Goal: Task Accomplishment & Management: Manage account settings

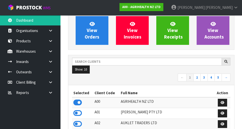
scroll to position [43, 0]
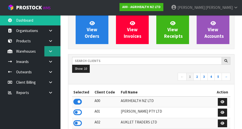
click at [49, 51] on icon at bounding box center [50, 51] width 5 height 4
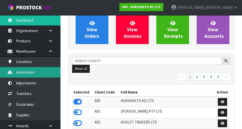
click at [26, 75] on link "Inventories" at bounding box center [30, 72] width 60 height 10
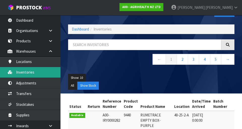
scroll to position [4, 0]
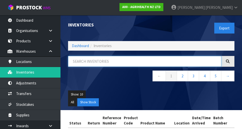
click at [203, 60] on input "text" at bounding box center [144, 61] width 153 height 11
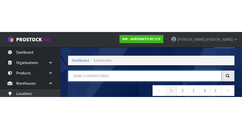
scroll to position [29, 0]
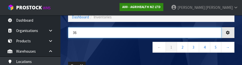
type input "36"
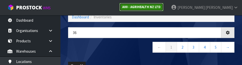
click at [163, 4] on link "A00 - AGRIHEALTH NZ LTD" at bounding box center [141, 7] width 44 height 8
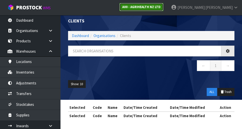
scroll to position [29, 0]
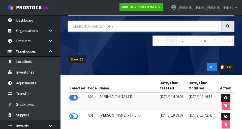
click at [193, 28] on input "text" at bounding box center [144, 26] width 153 height 11
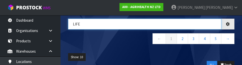
type input "LIFE"
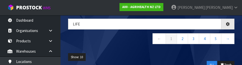
click at [79, 39] on nav "← 1 2 3 4 5 →" at bounding box center [151, 39] width 166 height 12
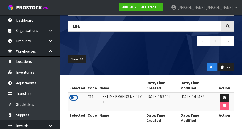
click at [71, 95] on icon at bounding box center [73, 98] width 9 height 8
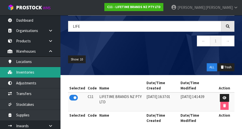
click at [23, 72] on link "Inventories" at bounding box center [30, 72] width 60 height 10
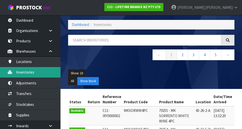
scroll to position [29, 0]
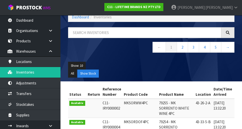
click at [83, 42] on nav "← 1 2 3 4 5 →" at bounding box center [151, 48] width 166 height 12
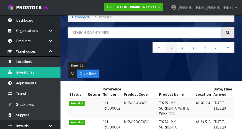
click at [81, 33] on input "text" at bounding box center [144, 32] width 153 height 11
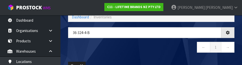
click at [81, 47] on nav "← 1 →" at bounding box center [151, 48] width 166 height 12
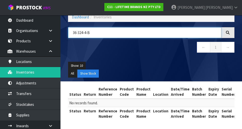
click at [82, 33] on input "36-324-4-B" at bounding box center [144, 32] width 153 height 11
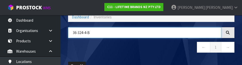
click at [81, 32] on input "36-324-4-B" at bounding box center [144, 32] width 153 height 11
click at [77, 33] on input "36-324-4-B" at bounding box center [144, 32] width 153 height 11
click at [79, 31] on input "36-324-4-B" at bounding box center [144, 32] width 153 height 11
type input "36-24-4-B"
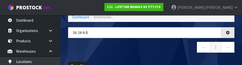
click at [104, 51] on nav "← 1 →" at bounding box center [151, 48] width 166 height 12
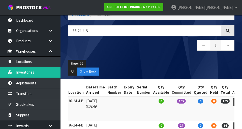
scroll to position [30, 0]
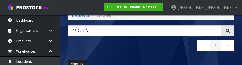
click at [93, 46] on nav "← 1 →" at bounding box center [151, 46] width 166 height 12
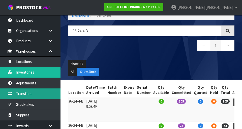
click at [23, 94] on link "Transfers" at bounding box center [30, 93] width 60 height 10
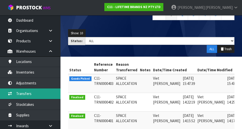
scroll to position [0, 13]
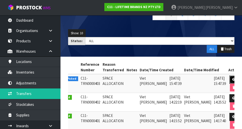
click at [232, 78] on icon at bounding box center [234, 79] width 4 height 3
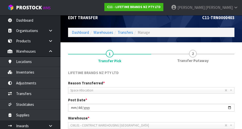
scroll to position [3, 0]
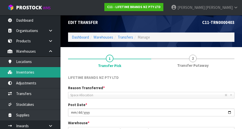
click at [20, 73] on link "Inventories" at bounding box center [30, 72] width 60 height 10
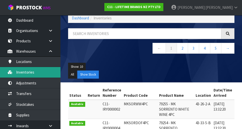
scroll to position [28, 0]
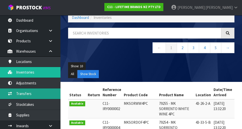
click at [20, 92] on link "Transfers" at bounding box center [30, 93] width 60 height 10
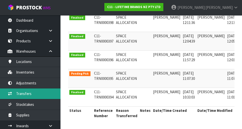
scroll to position [0, 13]
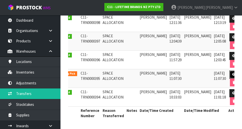
click at [229, 72] on link at bounding box center [233, 75] width 9 height 8
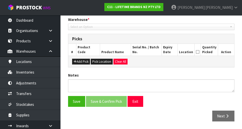
type input "[DATE]"
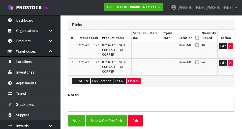
scroll to position [119, 0]
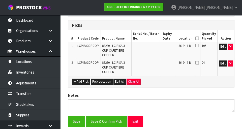
click at [199, 38] on icon at bounding box center [197, 38] width 4 height 0
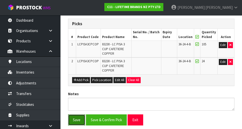
click at [73, 120] on button "Save" at bounding box center [76, 119] width 17 height 11
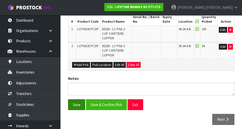
scroll to position [158, 0]
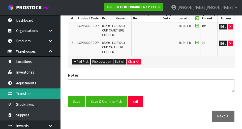
click at [20, 92] on link "Transfers" at bounding box center [30, 93] width 60 height 10
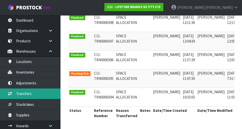
scroll to position [0, 13]
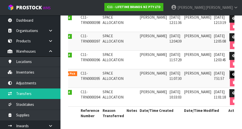
click at [232, 74] on icon at bounding box center [234, 74] width 4 height 3
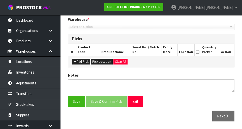
type input "[DATE]"
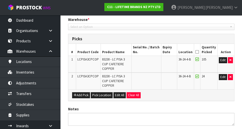
scroll to position [139, 0]
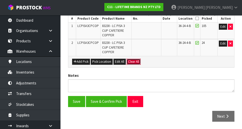
click at [132, 62] on button "Clear All" at bounding box center [133, 62] width 14 height 6
click at [147, 61] on button "Confirm Clear All" at bounding box center [138, 62] width 25 height 6
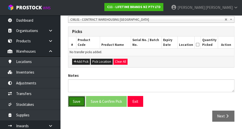
click at [76, 102] on button "Save" at bounding box center [76, 101] width 17 height 11
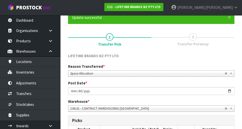
scroll to position [131, 0]
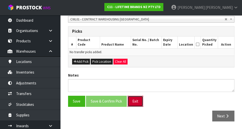
click at [134, 99] on button "Exit" at bounding box center [135, 101] width 16 height 11
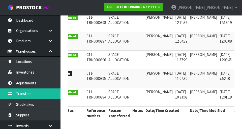
scroll to position [0, 13]
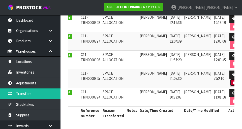
click at [232, 81] on icon "button" at bounding box center [233, 82] width 3 height 3
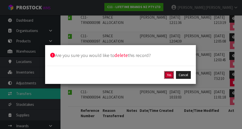
click at [169, 75] on button "Yes" at bounding box center [169, 75] width 10 height 8
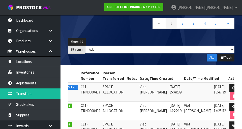
scroll to position [0, 0]
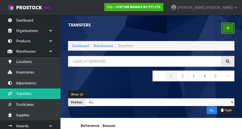
click at [229, 31] on link at bounding box center [227, 28] width 13 height 11
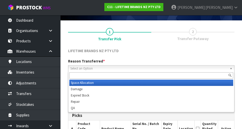
click at [205, 66] on span "Select an Option" at bounding box center [148, 68] width 157 height 6
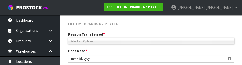
scroll to position [70, 0]
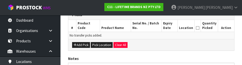
click at [202, 51] on div "LIFETIME BRANDS NZ PTY LTD Reason Transferred * Space Allocation Damage Expired…" at bounding box center [151, 28] width 166 height 161
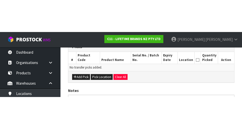
scroll to position [113, 0]
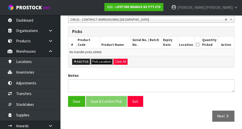
click at [99, 61] on button "Pick Location" at bounding box center [102, 62] width 22 height 6
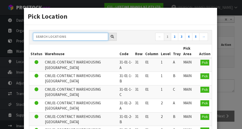
paste input "36-24-4-B"
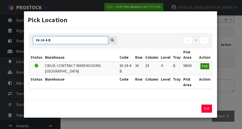
type input "36-24-4-B"
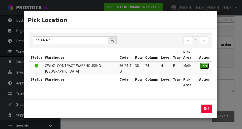
click at [204, 64] on span "Pick" at bounding box center [205, 66] width 6 height 4
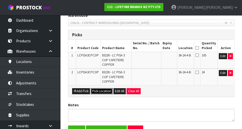
scroll to position [43, 0]
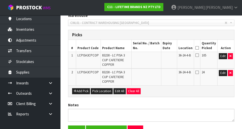
click at [194, 48] on th "Location" at bounding box center [185, 46] width 17 height 12
click at [198, 48] on icon at bounding box center [197, 48] width 4 height 0
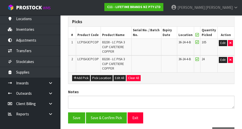
scroll to position [139, 0]
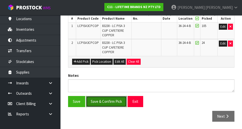
click at [105, 99] on button "Save & Confirm Pick" at bounding box center [106, 101] width 41 height 11
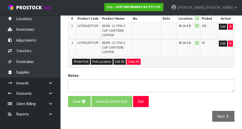
scroll to position [0, 0]
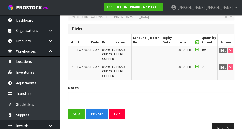
scroll to position [141, 0]
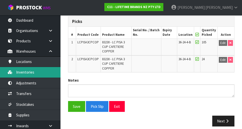
click at [25, 70] on link "Inventories" at bounding box center [30, 72] width 60 height 10
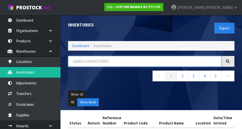
paste input "LCPISA3CPCOP"
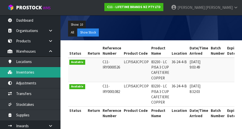
type input "LCPISA3CPCOP"
click at [22, 74] on link "Inventories" at bounding box center [30, 72] width 60 height 10
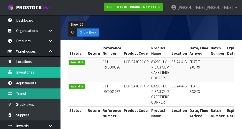
click at [17, 92] on link "Transfers" at bounding box center [30, 93] width 60 height 10
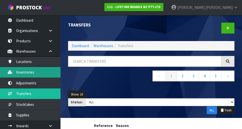
click at [29, 73] on link "Inventories" at bounding box center [30, 72] width 60 height 10
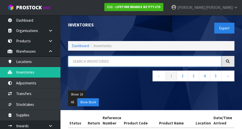
click at [86, 59] on input "text" at bounding box center [144, 61] width 153 height 11
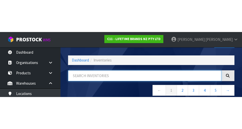
scroll to position [29, 0]
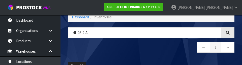
click at [87, 50] on nav "← 1 →" at bounding box center [151, 48] width 166 height 12
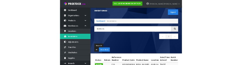
scroll to position [0, 0]
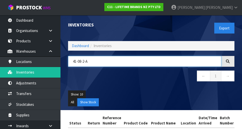
click at [98, 63] on input "41-08-2-A" at bounding box center [144, 61] width 153 height 11
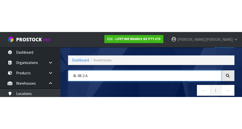
scroll to position [29, 0]
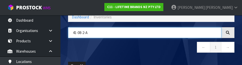
click at [93, 33] on input "41-08-2-A" at bounding box center [144, 32] width 153 height 11
type input "4"
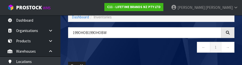
click at [93, 52] on nav "← 1 →" at bounding box center [151, 48] width 166 height 12
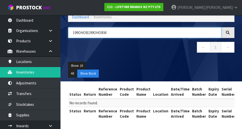
click at [120, 32] on input "199OHOB199OHOBW" at bounding box center [144, 32] width 153 height 11
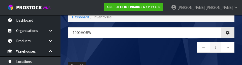
click at [86, 55] on div "199OHOBw ← 1 →" at bounding box center [151, 42] width 174 height 31
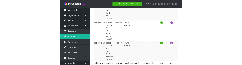
scroll to position [0, 0]
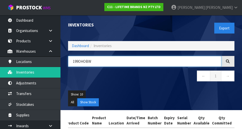
click at [185, 60] on input "199OHOBW" at bounding box center [144, 61] width 153 height 11
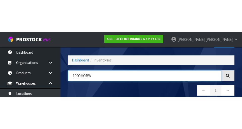
scroll to position [29, 0]
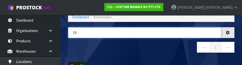
type input "1"
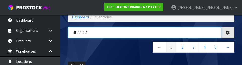
type input "41-08-2-A"
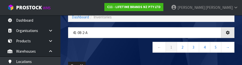
click at [73, 46] on nav "← 1 2 3 4 5 →" at bounding box center [151, 48] width 166 height 12
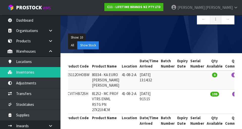
scroll to position [75, 0]
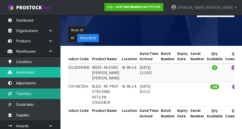
click at [22, 94] on link "Transfers" at bounding box center [30, 93] width 60 height 10
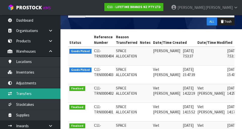
scroll to position [0, 13]
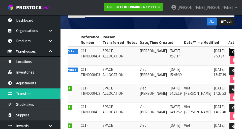
click at [229, 53] on link at bounding box center [233, 52] width 9 height 8
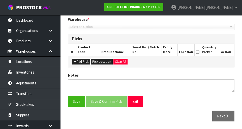
type input "[DATE]"
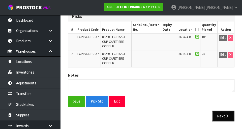
click at [225, 114] on icon "button" at bounding box center [227, 116] width 5 height 4
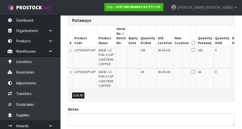
scroll to position [0, 16]
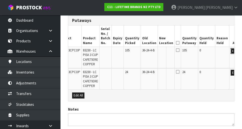
click at [230, 51] on button "Edit" at bounding box center [234, 51] width 8 height 6
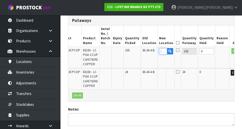
paste input "41-08-2-A"
type input "41-08-2-A"
click at [231, 52] on button "OK" at bounding box center [234, 51] width 7 height 6
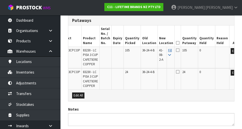
click at [168, 56] on icon at bounding box center [169, 54] width 3 height 3
click at [159, 56] on span "41-08-2-A" at bounding box center [161, 55] width 4 height 14
click at [165, 42] on th "New Location" at bounding box center [166, 35] width 17 height 21
click at [176, 43] on icon at bounding box center [178, 43] width 4 height 0
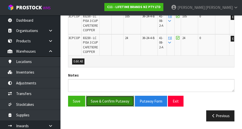
click at [106, 102] on button "Save & Confirm Putaway" at bounding box center [110, 101] width 48 height 11
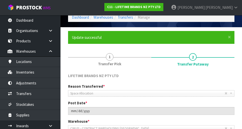
scroll to position [55, 0]
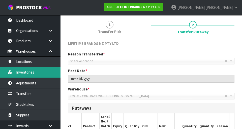
click at [22, 77] on link "Inventories" at bounding box center [30, 72] width 60 height 10
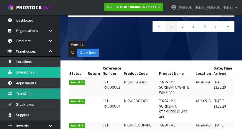
click at [18, 91] on link "Transfers" at bounding box center [30, 93] width 60 height 10
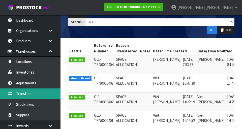
scroll to position [0, 13]
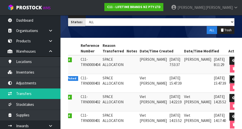
click at [231, 80] on link at bounding box center [233, 79] width 9 height 8
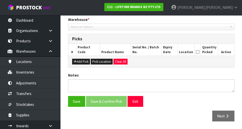
type input "[DATE]"
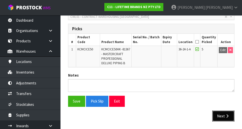
click at [224, 115] on button "Next" at bounding box center [223, 116] width 22 height 11
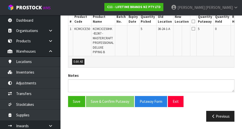
scroll to position [145, 0]
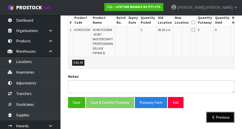
click at [220, 117] on button "Previous" at bounding box center [220, 117] width 28 height 11
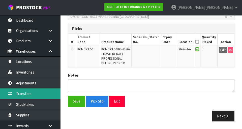
click at [18, 91] on link "Transfers" at bounding box center [30, 93] width 60 height 10
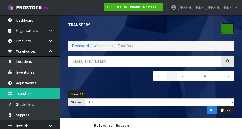
click at [227, 33] on link at bounding box center [227, 28] width 13 height 11
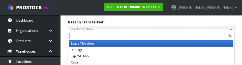
scroll to position [70, 0]
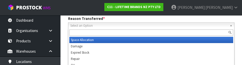
click at [79, 33] on input "text" at bounding box center [151, 32] width 164 height 6
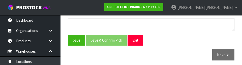
click at [207, 44] on div "Save Save & Confirm Pick Exit" at bounding box center [151, 40] width 174 height 11
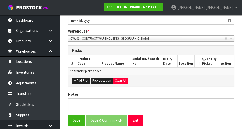
scroll to position [94, 0]
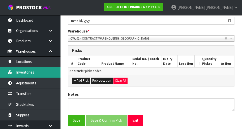
click at [21, 72] on link "Inventories" at bounding box center [30, 72] width 60 height 10
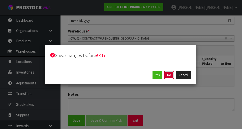
click at [170, 78] on button "No" at bounding box center [169, 75] width 10 height 8
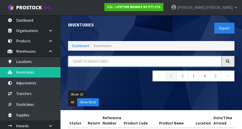
click at [177, 66] on input "text" at bounding box center [144, 61] width 153 height 11
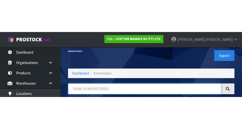
scroll to position [29, 0]
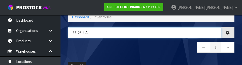
type input "36-26-4-A"
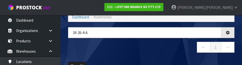
click at [150, 54] on nav "← 1 →" at bounding box center [151, 48] width 166 height 12
click at [160, 47] on nav "← 1 →" at bounding box center [151, 48] width 166 height 12
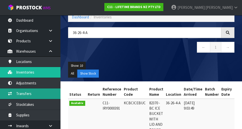
click at [19, 91] on link "Transfers" at bounding box center [30, 93] width 60 height 10
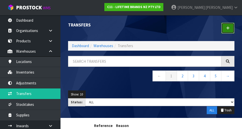
click at [230, 26] on link at bounding box center [227, 28] width 13 height 11
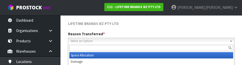
scroll to position [70, 0]
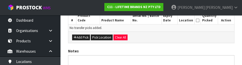
click at [185, 46] on div "LIFETIME BRANDS NZ PTY LTD Reason Transferred * Space Allocation Damage Expired…" at bounding box center [151, 20] width 166 height 161
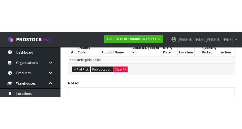
scroll to position [113, 0]
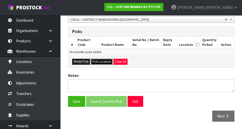
click at [104, 60] on button "Pick Location" at bounding box center [102, 62] width 22 height 6
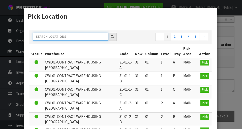
paste input "36-26-4-A"
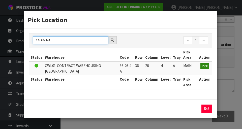
type input "36-26-4-A"
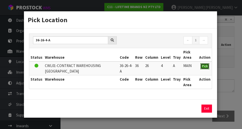
click at [208, 66] on button "Pick" at bounding box center [204, 66] width 9 height 6
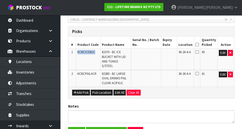
copy span "KCBCICEBUC"
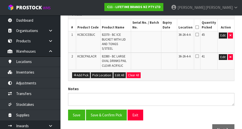
scroll to position [132, 0]
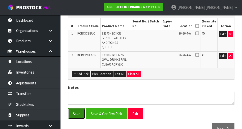
click at [76, 112] on button "Save" at bounding box center [76, 113] width 17 height 11
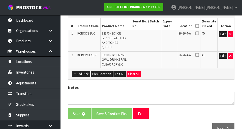
scroll to position [0, 0]
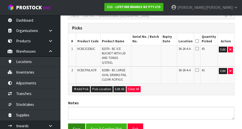
scroll to position [131, 0]
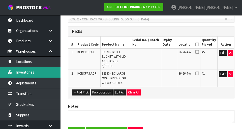
click at [20, 73] on link "Inventories" at bounding box center [30, 72] width 60 height 10
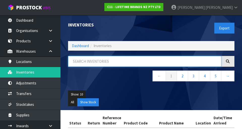
click at [171, 61] on input "text" at bounding box center [144, 61] width 153 height 11
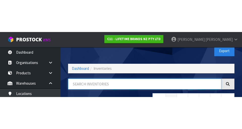
scroll to position [29, 0]
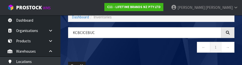
click at [127, 51] on nav "← 1 →" at bounding box center [151, 48] width 166 height 12
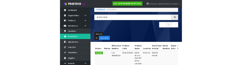
scroll to position [0, 0]
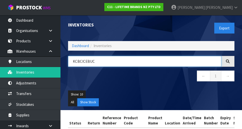
click at [179, 63] on input "KCBCICEBUC" at bounding box center [144, 61] width 153 height 11
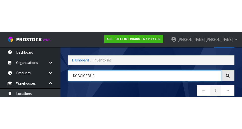
scroll to position [29, 0]
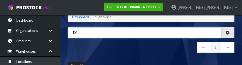
type input "K"
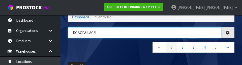
type input "KCBCPAILACR"
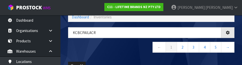
click at [127, 49] on nav "← 1 2 3 4 5 →" at bounding box center [151, 48] width 166 height 12
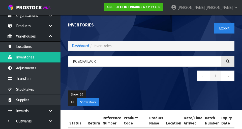
scroll to position [16, 0]
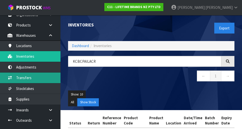
click at [31, 77] on link "Transfers" at bounding box center [30, 78] width 60 height 10
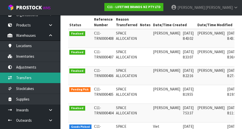
scroll to position [0, 13]
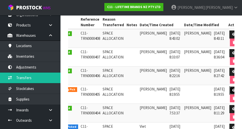
click at [229, 89] on link at bounding box center [233, 90] width 9 height 8
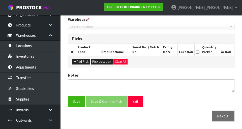
type input "[DATE]"
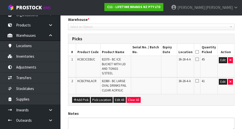
scroll to position [139, 0]
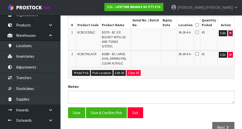
click at [230, 33] on icon "button" at bounding box center [230, 32] width 2 height 3
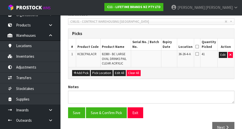
scroll to position [110, 0]
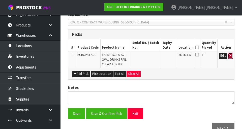
click at [228, 55] on button "button" at bounding box center [230, 56] width 5 height 6
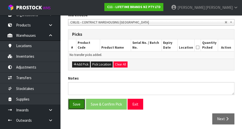
click at [77, 104] on button "Save" at bounding box center [76, 104] width 17 height 11
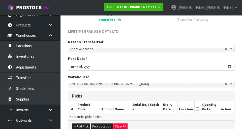
scroll to position [67, 0]
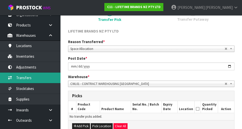
click at [25, 76] on link "Transfers" at bounding box center [30, 78] width 60 height 10
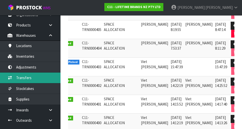
scroll to position [0, 13]
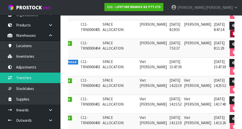
click at [232, 33] on icon "button" at bounding box center [233, 33] width 3 height 3
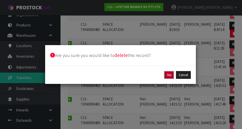
click at [171, 75] on button "Yes" at bounding box center [169, 75] width 10 height 8
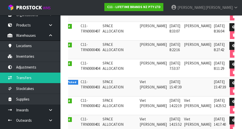
scroll to position [132, 0]
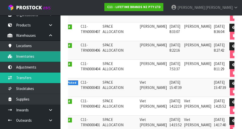
click at [26, 51] on link "Inventories" at bounding box center [30, 56] width 60 height 10
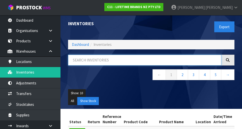
click at [84, 58] on input "text" at bounding box center [144, 60] width 153 height 11
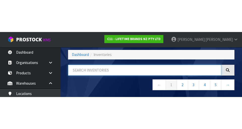
scroll to position [29, 0]
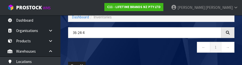
click at [170, 50] on nav "← 1 →" at bounding box center [151, 48] width 166 height 12
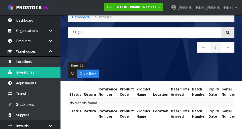
scroll to position [29, 0]
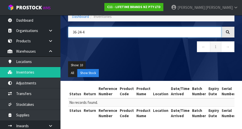
click at [79, 30] on input "36-24-4" at bounding box center [144, 32] width 153 height 11
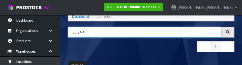
click at [81, 31] on input "36-24-4" at bounding box center [144, 32] width 153 height 11
type input "36-26-4"
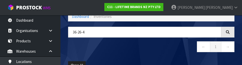
click at [178, 53] on nav "← 1 →" at bounding box center [151, 47] width 166 height 12
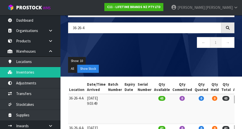
scroll to position [0, 0]
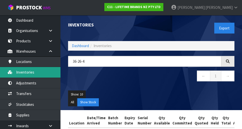
click at [23, 73] on link "Inventories" at bounding box center [30, 72] width 60 height 10
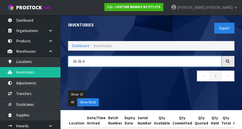
click at [102, 63] on input "36-26-4" at bounding box center [144, 61] width 153 height 11
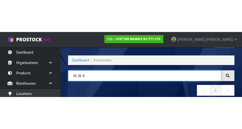
scroll to position [29, 0]
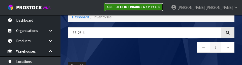
click at [160, 6] on strong "C11 - LIFETIME BRANDS NZ PTY LTD" at bounding box center [133, 7] width 53 height 4
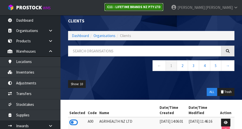
scroll to position [29, 0]
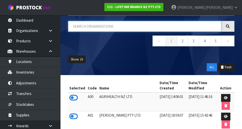
click at [99, 25] on input "text" at bounding box center [144, 26] width 153 height 11
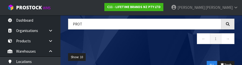
click at [96, 46] on div "PROt ← 1 →" at bounding box center [151, 34] width 174 height 31
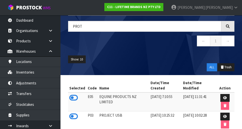
type input "PROT"
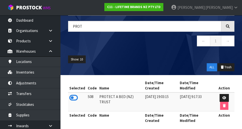
scroll to position [15, 0]
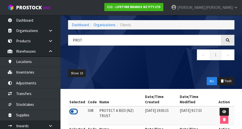
click at [72, 108] on icon at bounding box center [73, 112] width 9 height 8
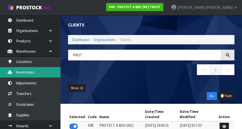
click at [27, 75] on link "Inventories" at bounding box center [30, 72] width 60 height 10
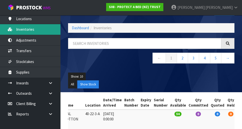
scroll to position [42, 0]
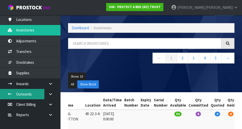
click at [30, 97] on link "Outwards" at bounding box center [30, 94] width 60 height 10
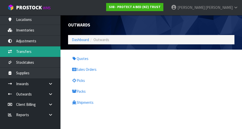
click at [27, 54] on link "Transfers" at bounding box center [30, 51] width 60 height 10
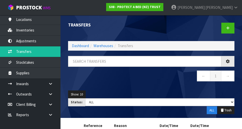
click at [26, 35] on div "Transfers Dashboard Warehouses Transfers ← 1 → Show: 10 5 10 25 50 Status: Draf…" at bounding box center [121, 79] width 242 height 158
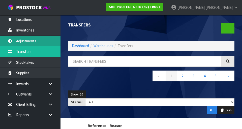
click at [24, 39] on link "Adjustments" at bounding box center [30, 41] width 60 height 10
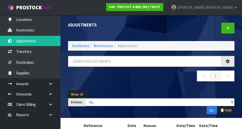
click at [31, 32] on div "Adjustments Dashboard Warehouses Adjustments ← 1 → Show: 10 5 10 25 50 Status: …" at bounding box center [121, 79] width 242 height 158
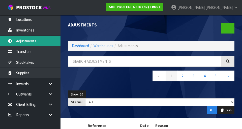
click at [29, 36] on link "Adjustments" at bounding box center [30, 41] width 60 height 10
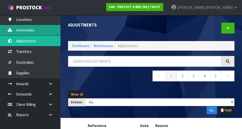
click at [37, 27] on link "Inventories" at bounding box center [30, 30] width 60 height 10
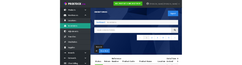
scroll to position [2, 0]
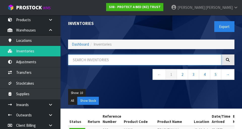
click at [104, 61] on input "text" at bounding box center [144, 59] width 153 height 11
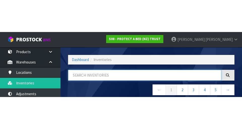
scroll to position [29, 0]
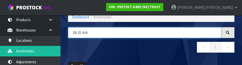
type input "39-21-4-A"
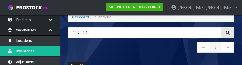
click at [138, 52] on nav "← 1 →" at bounding box center [151, 48] width 166 height 12
click at [127, 53] on nav "← 1 →" at bounding box center [151, 48] width 166 height 12
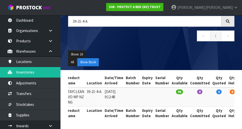
scroll to position [0, 98]
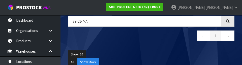
click at [149, 41] on nav "← 1 →" at bounding box center [151, 36] width 166 height 12
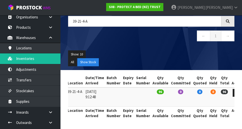
scroll to position [20, 0]
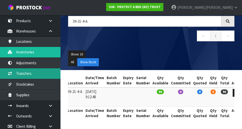
click at [19, 73] on link "Transfers" at bounding box center [30, 73] width 60 height 10
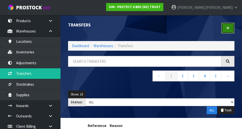
click at [228, 27] on icon at bounding box center [228, 28] width 4 height 4
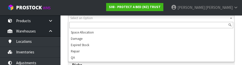
scroll to position [76, 0]
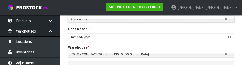
click at [142, 44] on div "Reason Transferred * Space Allocation Damage Expired Stock Repair QA Space Allo…" at bounding box center [151, 36] width 174 height 52
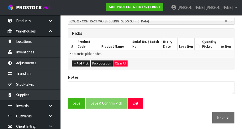
scroll to position [111, 0]
click at [102, 66] on button "Pick Location" at bounding box center [102, 63] width 22 height 6
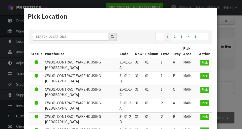
scroll to position [1, 0]
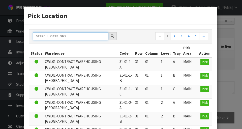
paste input "39-21-4-A"
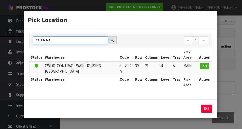
scroll to position [0, 0]
type input "39-21-4-A"
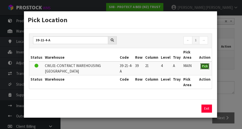
click at [205, 64] on span "Pick" at bounding box center [205, 66] width 6 height 4
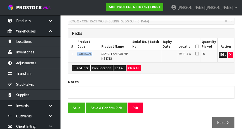
copy span "F0588KGN0"
click at [230, 55] on icon "button" at bounding box center [230, 54] width 2 height 3
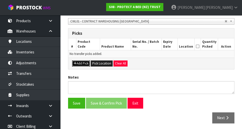
click at [79, 63] on button "Add Pick" at bounding box center [81, 63] width 18 height 6
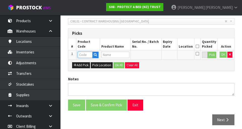
paste input "F0588KGN0"
type input "F0588KGN0"
type input "STAYCLEAN BXD MP NZ KNG"
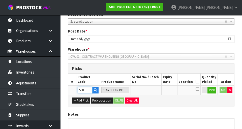
scroll to position [101, 0]
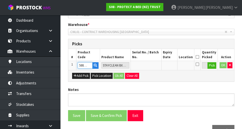
type input "F0588KGN0"
click at [216, 63] on button "Pick" at bounding box center [211, 65] width 9 height 7
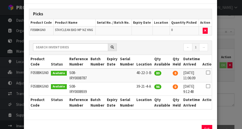
scroll to position [36, 0]
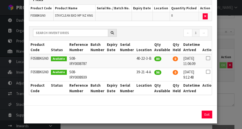
click at [206, 72] on icon at bounding box center [208, 72] width 4 height 0
click at [190, 117] on button "Assign Pick" at bounding box center [189, 115] width 21 height 8
type input "96"
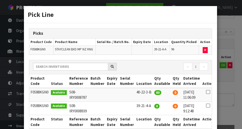
scroll to position [0, 0]
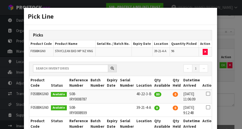
click at [229, 32] on div "Pick Line Picks Product Code Product Name Serial No. / Batch No. Expiry Date Lo…" at bounding box center [121, 64] width 242 height 129
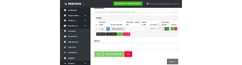
scroll to position [115, 0]
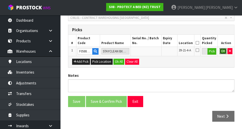
click at [224, 50] on button "OK" at bounding box center [222, 51] width 7 height 6
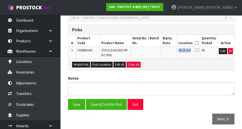
copy span "39-21-4-A"
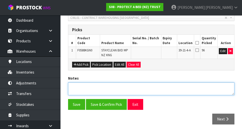
click at [183, 88] on textarea at bounding box center [151, 88] width 166 height 13
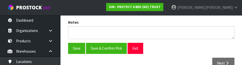
click at [180, 54] on div "Save Save & Confirm Pick Exit Next" at bounding box center [151, 57] width 174 height 29
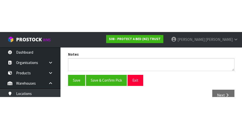
scroll to position [118, 0]
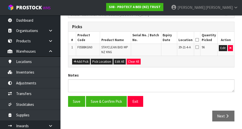
click at [208, 56] on div "Add Pick Pick Location Edit All Clear All" at bounding box center [151, 61] width 166 height 11
click at [199, 48] on icon at bounding box center [197, 47] width 4 height 4
click at [0, 0] on input "checkbox" at bounding box center [0, 0] width 0 height 0
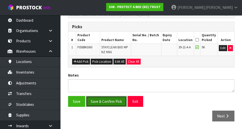
click at [106, 101] on button "Save & Confirm Pick" at bounding box center [106, 101] width 41 height 11
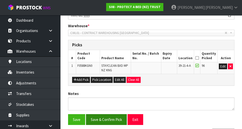
scroll to position [0, 0]
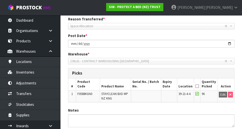
scroll to position [89, 0]
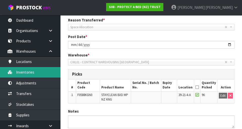
click at [25, 75] on link "Inventories" at bounding box center [30, 72] width 60 height 10
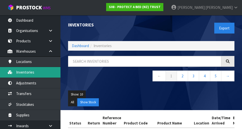
scroll to position [1, 0]
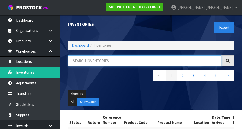
paste input "F0588KGN0"
type input "F0588KGN0"
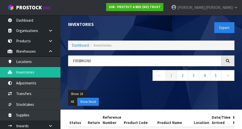
click at [121, 91] on ul "Show: 10 5 10 25 50" at bounding box center [151, 94] width 166 height 8
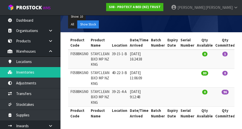
scroll to position [77, 0]
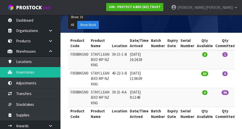
click at [124, 85] on td "40-22-3-B" at bounding box center [120, 78] width 18 height 19
click at [122, 83] on td "40-22-3-B" at bounding box center [120, 78] width 18 height 19
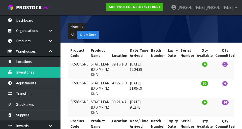
scroll to position [78, 0]
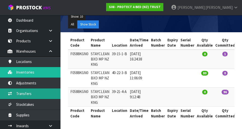
click at [21, 95] on link "Transfers" at bounding box center [30, 93] width 60 height 10
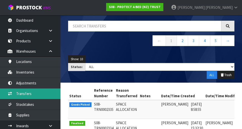
scroll to position [39, 0]
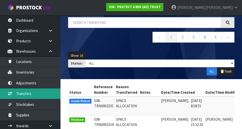
click at [28, 93] on link "Transfers" at bounding box center [30, 93] width 60 height 10
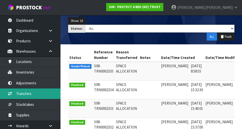
scroll to position [0, 14]
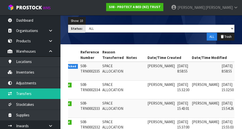
click at [237, 63] on link at bounding box center [241, 67] width 9 height 8
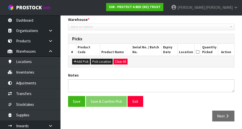
type input "[DATE]"
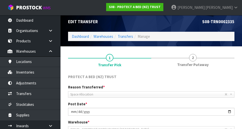
scroll to position [3, 0]
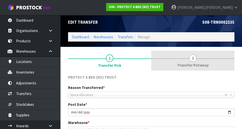
click at [198, 53] on link "2 Transfer Putaway" at bounding box center [192, 61] width 83 height 20
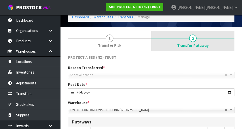
scroll to position [23, 0]
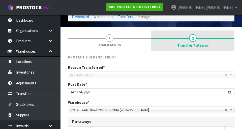
click at [192, 39] on span "2" at bounding box center [193, 38] width 8 height 8
click at [195, 39] on span "2" at bounding box center [193, 38] width 8 height 8
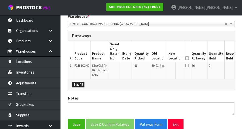
scroll to position [108, 0]
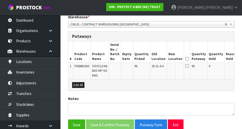
click at [240, 67] on button "Edit" at bounding box center [244, 67] width 8 height 6
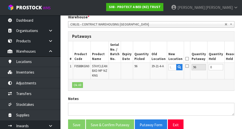
scroll to position [0, 1]
click at [168, 67] on input "text" at bounding box center [172, 67] width 8 height 6
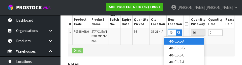
scroll to position [0, 1]
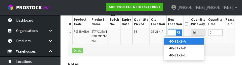
type input "40-31-1-B"
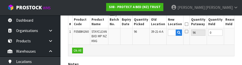
click at [239, 33] on button "OK" at bounding box center [242, 32] width 7 height 6
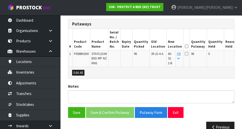
scroll to position [129, 0]
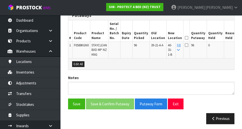
click at [185, 38] on icon at bounding box center [187, 38] width 4 height 0
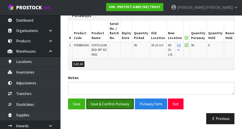
click at [123, 102] on button "Save & Confirm Putaway" at bounding box center [110, 103] width 48 height 11
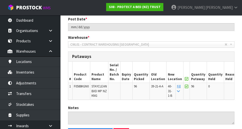
scroll to position [112, 0]
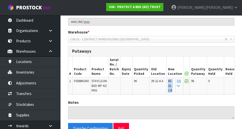
copy span "40-31-1-B"
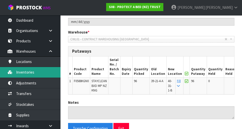
click at [24, 75] on link "Inventories" at bounding box center [30, 72] width 60 height 10
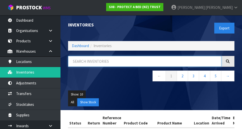
paste input "40-31-1-B"
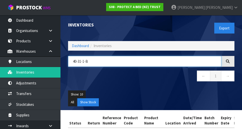
type input "40-31-1-B"
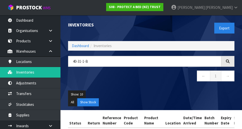
click at [191, 31] on div "Export" at bounding box center [194, 28] width 87 height 26
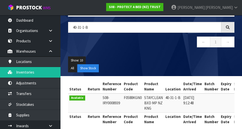
scroll to position [40, 0]
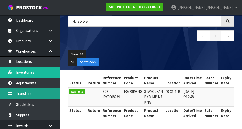
click at [23, 96] on link "Transfers" at bounding box center [30, 93] width 60 height 10
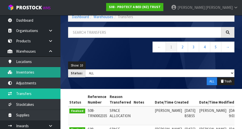
click at [24, 75] on link "Inventories" at bounding box center [30, 72] width 60 height 10
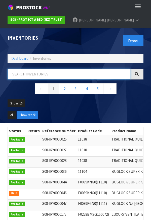
click at [109, 74] on input "text" at bounding box center [69, 73] width 123 height 11
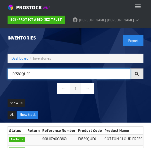
type input "F0589QUE0"
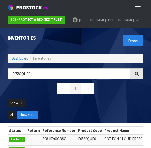
click at [124, 101] on ul "Show: 10 5 10 25 50" at bounding box center [76, 105] width 136 height 12
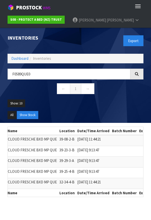
scroll to position [0, 112]
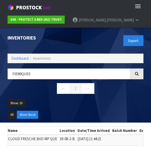
click at [38, 100] on ul "Show: 10 5 10 25 50" at bounding box center [76, 105] width 136 height 12
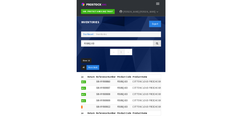
scroll to position [0, 0]
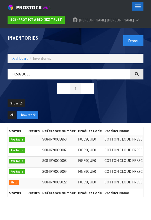
click at [138, 7] on button "Toggle navigation" at bounding box center [137, 6] width 11 height 9
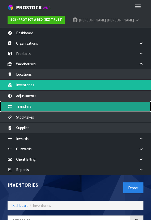
click at [31, 109] on link "Transfers" at bounding box center [75, 106] width 151 height 10
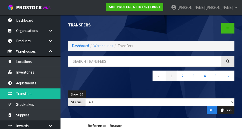
click at [102, 87] on div "Show: 10 5 10 25 50 Status: Draft Pending Pick Goods Picked Finalised ALL ALL T…" at bounding box center [151, 102] width 174 height 31
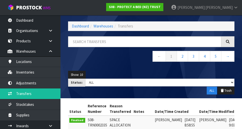
scroll to position [19, 0]
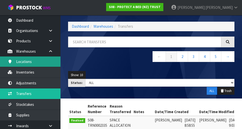
click at [20, 65] on link "Locations" at bounding box center [30, 61] width 60 height 10
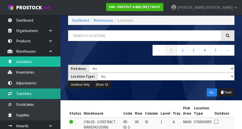
click at [36, 90] on link "Transfers" at bounding box center [30, 93] width 60 height 10
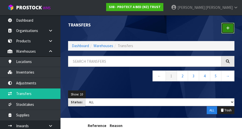
click at [230, 29] on link at bounding box center [227, 28] width 13 height 11
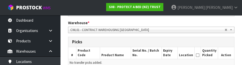
scroll to position [101, 0]
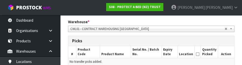
click at [84, 52] on th "Product Code" at bounding box center [88, 52] width 24 height 12
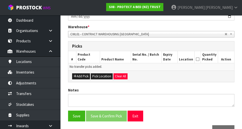
scroll to position [98, 0]
click at [78, 78] on button "Add Pick" at bounding box center [81, 76] width 18 height 6
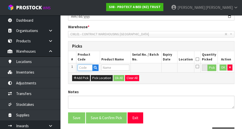
paste input "F0589QUE0"
type input "F0589QUE0"
type input "COTTON CLOUD FRESCHE BXD MP QUE"
type input "F0589QUE0"
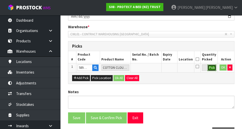
click at [212, 69] on button "Pick" at bounding box center [211, 67] width 9 height 7
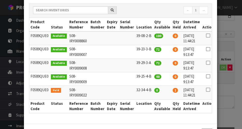
scroll to position [65, 0]
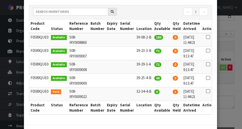
click at [206, 78] on icon at bounding box center [208, 78] width 4 height 0
type input "48"
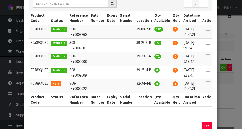
click at [229, 103] on div "Pick Line Picks Product Code Product Name Serial No. / Batch No. Expiry Date Lo…" at bounding box center [121, 64] width 242 height 129
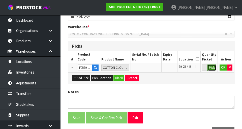
click at [212, 70] on button "Pick" at bounding box center [211, 67] width 9 height 7
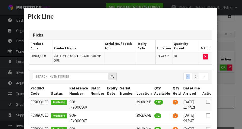
click at [227, 91] on div "Pick Line Picks Product Code Product Name Serial No. / Batch No. Expiry Date Lo…" at bounding box center [121, 64] width 242 height 129
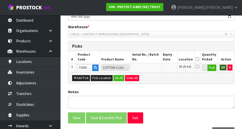
click at [221, 68] on button "OK" at bounding box center [222, 67] width 7 height 6
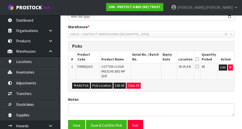
click at [198, 68] on icon at bounding box center [197, 66] width 4 height 4
click at [0, 0] on input "checkbox" at bounding box center [0, 0] width 0 height 0
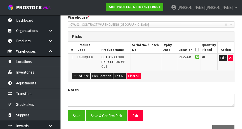
scroll to position [122, 0]
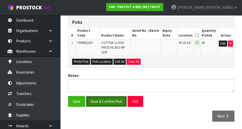
click at [105, 101] on button "Save & Confirm Pick" at bounding box center [106, 101] width 41 height 11
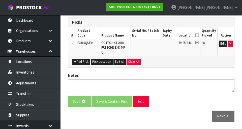
scroll to position [0, 0]
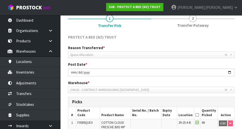
scroll to position [129, 0]
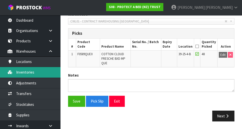
click at [21, 75] on link "Inventories" at bounding box center [30, 72] width 60 height 10
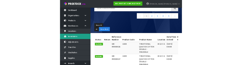
scroll to position [44, 0]
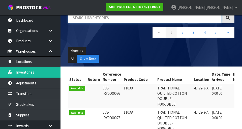
click at [93, 19] on input "text" at bounding box center [144, 17] width 153 height 11
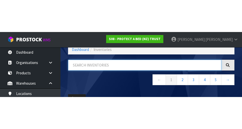
scroll to position [28, 0]
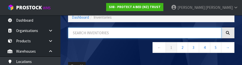
paste input "F0589QUE0"
type input "F0589QUE0"
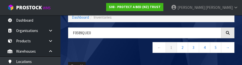
click at [95, 50] on nav "← 1 2 3 4 5 →" at bounding box center [151, 48] width 166 height 12
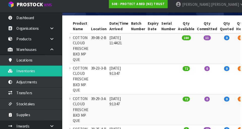
scroll to position [93, 0]
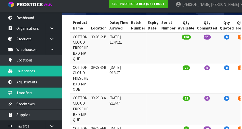
click at [30, 93] on link "Transfers" at bounding box center [30, 93] width 60 height 10
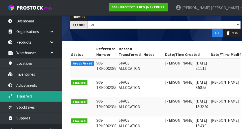
scroll to position [0, 14]
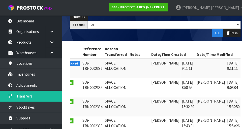
click at [237, 62] on link at bounding box center [241, 63] width 9 height 8
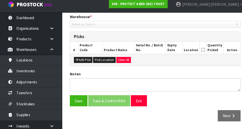
type input "[DATE]"
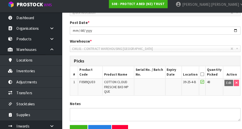
scroll to position [111, 0]
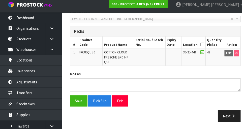
click at [200, 63] on td at bounding box center [197, 59] width 6 height 17
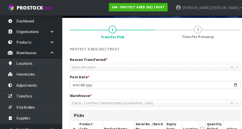
scroll to position [0, 0]
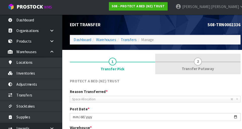
click at [196, 64] on link "2 Transfer Putaway" at bounding box center [192, 63] width 83 height 20
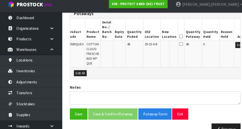
scroll to position [0, 8]
click at [229, 49] on button "Edit" at bounding box center [233, 47] width 8 height 6
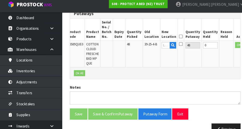
scroll to position [0, 7]
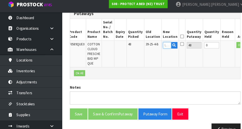
click at [159, 48] on input "text" at bounding box center [163, 47] width 8 height 6
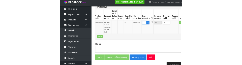
scroll to position [130, 0]
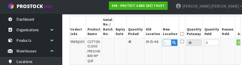
click at [159, 45] on input "text" at bounding box center [163, 43] width 8 height 6
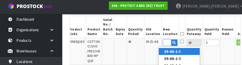
scroll to position [0, 8]
type input "39-08-2-B"
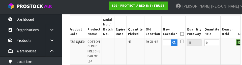
click at [230, 45] on button "OK" at bounding box center [233, 43] width 7 height 6
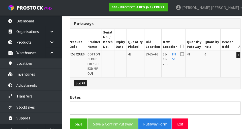
scroll to position [141, 0]
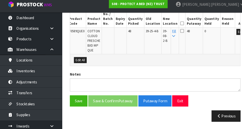
click at [117, 120] on div "Previous" at bounding box center [151, 116] width 174 height 11
click at [76, 102] on button "Save" at bounding box center [76, 101] width 17 height 11
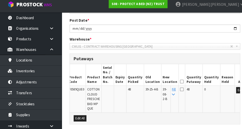
scroll to position [106, 0]
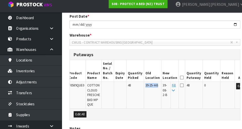
click at [157, 106] on td "39-08-2-B" at bounding box center [161, 96] width 9 height 26
copy span "39-08-2"
click at [139, 44] on span "CWL01 - CONTRACT WAREHOUSING [GEOGRAPHIC_DATA]" at bounding box center [147, 45] width 154 height 6
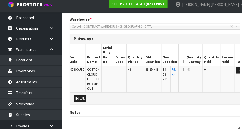
scroll to position [159, 0]
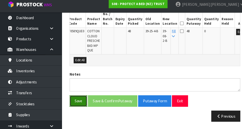
click at [70, 106] on button "Save" at bounding box center [76, 101] width 17 height 11
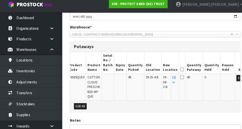
scroll to position [114, 0]
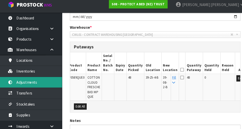
click at [37, 78] on link "Adjustments" at bounding box center [30, 83] width 60 height 10
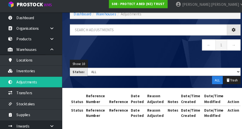
click at [43, 76] on div "Adjustments Dashboard Warehouses Adjustments ← 1 → Show: 10 5 10 25 50 Status: …" at bounding box center [121, 50] width 242 height 158
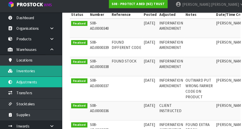
click at [36, 74] on link "Inventories" at bounding box center [30, 72] width 60 height 10
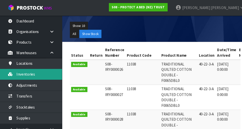
scroll to position [26, 0]
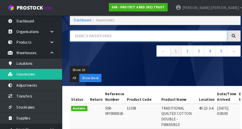
paste input "39-08-2"
type input "39-08-2"
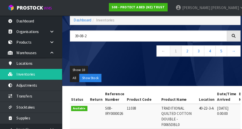
click at [146, 65] on ul "Show: 10 5 10 25 50" at bounding box center [151, 68] width 166 height 8
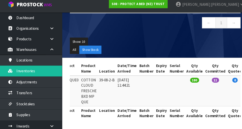
scroll to position [0, 65]
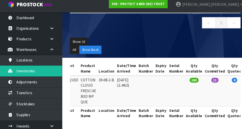
click at [208, 92] on td "11" at bounding box center [209, 92] width 22 height 30
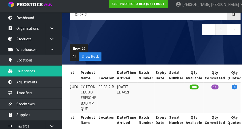
scroll to position [51, 0]
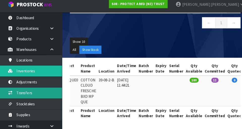
click at [39, 91] on link "Transfers" at bounding box center [30, 93] width 60 height 10
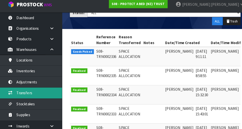
scroll to position [0, 14]
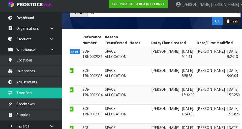
click at [237, 51] on link at bounding box center [241, 54] width 9 height 8
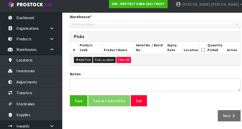
type input "[DATE]"
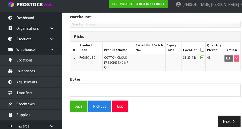
scroll to position [111, 0]
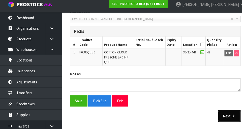
click at [228, 118] on button "Next" at bounding box center [223, 116] width 22 height 11
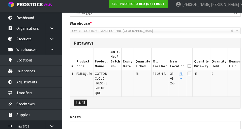
scroll to position [100, 0]
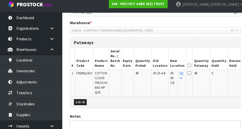
click at [189, 64] on th "Quantity Putaway" at bounding box center [196, 60] width 17 height 21
click at [183, 67] on icon at bounding box center [185, 67] width 4 height 0
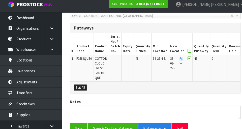
scroll to position [141, 0]
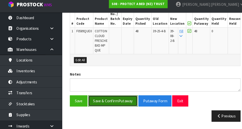
click at [103, 103] on button "Save & Confirm Putaway" at bounding box center [110, 101] width 48 height 11
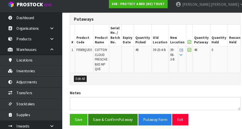
scroll to position [0, 0]
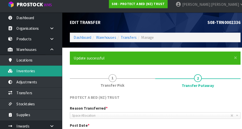
click at [36, 71] on link "Inventories" at bounding box center [30, 72] width 60 height 10
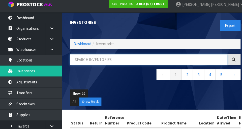
paste input "39-08-2"
type input "39-08-2"
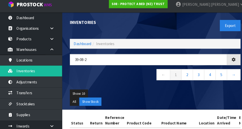
click at [146, 100] on ul "All Show Stock" at bounding box center [151, 102] width 166 height 8
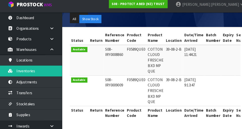
copy td "F0589QUE0"
click at [162, 66] on td "39-08-2-B" at bounding box center [169, 62] width 18 height 30
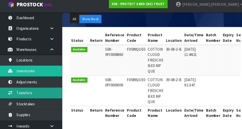
click at [17, 91] on link "Transfers" at bounding box center [30, 93] width 60 height 10
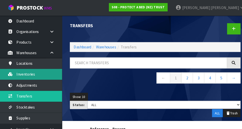
click at [28, 71] on link "Inventories" at bounding box center [30, 72] width 60 height 10
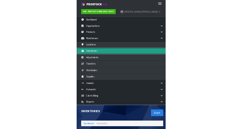
scroll to position [1, 0]
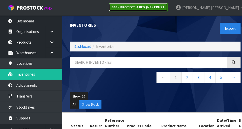
click at [163, 4] on link "S08 - PROTECT A BED (NZ) TRUST" at bounding box center [134, 7] width 57 height 8
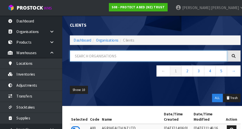
click at [131, 54] on input "text" at bounding box center [144, 54] width 153 height 11
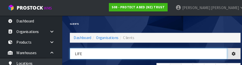
type input "LIFE"
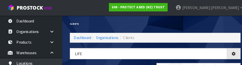
click at [117, 21] on div "Clients" at bounding box center [107, 23] width 87 height 17
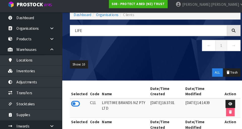
scroll to position [33, 0]
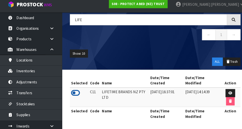
click at [74, 94] on icon at bounding box center [73, 94] width 9 height 8
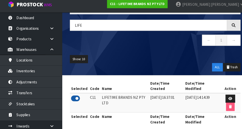
scroll to position [33, 0]
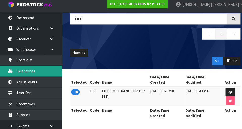
click at [22, 77] on link "Inventories" at bounding box center [30, 72] width 60 height 10
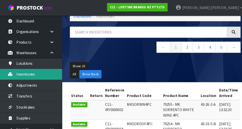
scroll to position [29, 0]
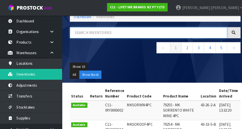
click at [182, 33] on input "text" at bounding box center [144, 31] width 153 height 11
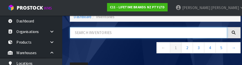
click at [141, 32] on input "text" at bounding box center [144, 31] width 153 height 11
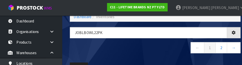
click at [158, 55] on div "JOBLBOWL22PK ← 1 2 →" at bounding box center [151, 41] width 174 height 31
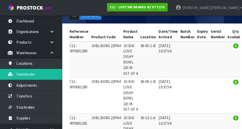
scroll to position [0, 0]
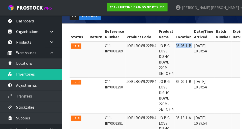
copy tr "36-05-1-B"
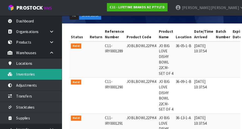
click at [23, 72] on link "Inventories" at bounding box center [30, 72] width 60 height 10
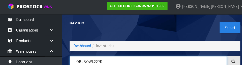
scroll to position [28, 0]
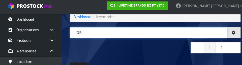
type input "[PERSON_NAME]"
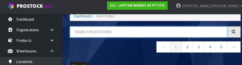
scroll to position [29, 0]
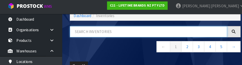
paste input "36-05-1-B"
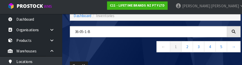
click at [84, 49] on nav "← 1 2 3 4 5 →" at bounding box center [151, 48] width 166 height 12
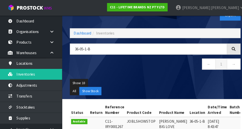
scroll to position [10, 0]
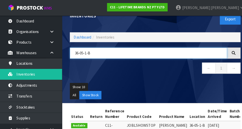
click at [182, 53] on input "36-05-1-B" at bounding box center [144, 51] width 153 height 11
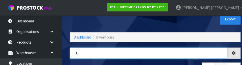
type input "3"
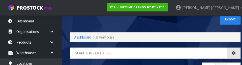
click at [83, 19] on div "Inventories" at bounding box center [107, 14] width 87 height 17
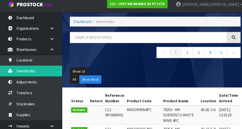
scroll to position [22, 0]
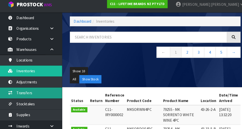
click at [22, 94] on link "Transfers" at bounding box center [30, 93] width 60 height 10
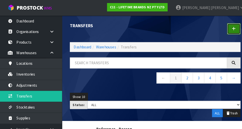
click at [223, 31] on link at bounding box center [227, 28] width 13 height 11
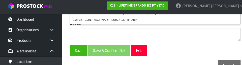
click at [182, 52] on div "Save Save & Confirm Pick Exit" at bounding box center [151, 50] width 174 height 11
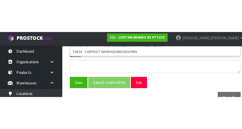
scroll to position [113, 0]
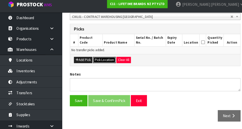
click at [102, 63] on button "Pick Location" at bounding box center [102, 62] width 22 height 6
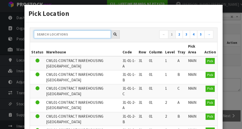
paste input "36-05-1-B"
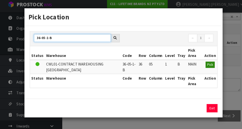
type input "36-05-1-B"
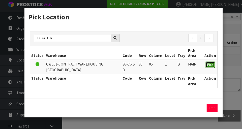
click at [205, 66] on span "Pick" at bounding box center [205, 66] width 6 height 4
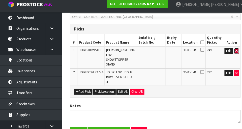
click at [230, 53] on icon "button" at bounding box center [230, 52] width 2 height 3
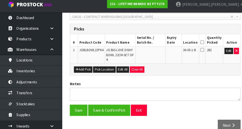
click at [198, 45] on icon at bounding box center [197, 45] width 4 height 0
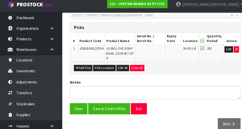
scroll to position [115, 0]
click at [74, 111] on button "Save" at bounding box center [76, 109] width 17 height 11
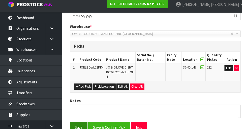
scroll to position [0, 0]
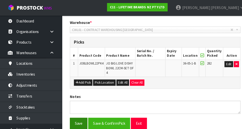
scroll to position [121, 0]
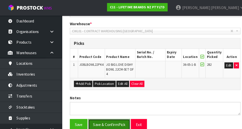
click at [116, 123] on button "Save & Confirm Pick" at bounding box center [106, 121] width 41 height 11
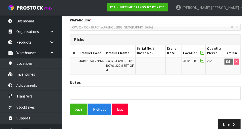
scroll to position [124, 0]
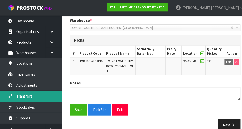
click at [14, 91] on link "Transfers" at bounding box center [30, 93] width 60 height 10
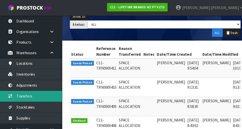
scroll to position [74, 0]
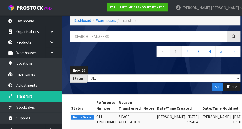
click at [227, 33] on div at bounding box center [227, 35] width 13 height 11
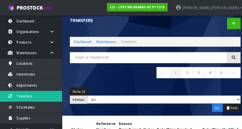
scroll to position [0, 0]
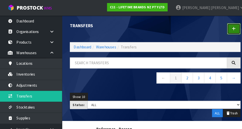
click at [228, 30] on icon at bounding box center [228, 28] width 4 height 4
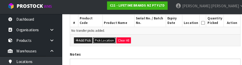
click at [95, 42] on button "Pick Location" at bounding box center [102, 41] width 22 height 6
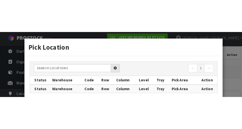
scroll to position [113, 0]
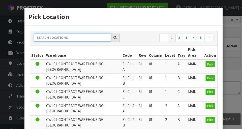
paste input "36-05-1-B"
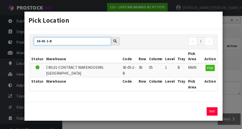
type input "36-05-1-B"
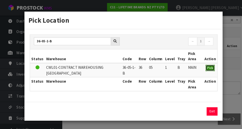
click at [204, 66] on span "Pick" at bounding box center [205, 66] width 6 height 4
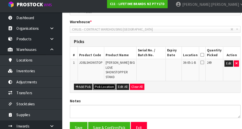
scroll to position [102, 0]
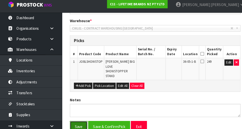
click at [77, 121] on button "Save" at bounding box center [76, 126] width 17 height 11
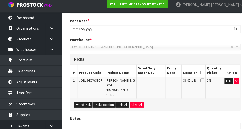
scroll to position [0, 0]
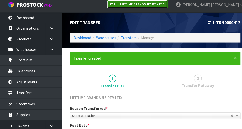
click at [160, 6] on strong "C11 - LIFETIME BRANDS NZ PTY LTD" at bounding box center [133, 7] width 53 height 4
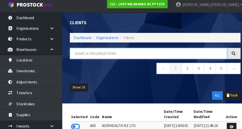
click at [191, 54] on input "text" at bounding box center [144, 55] width 153 height 11
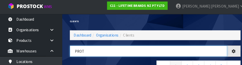
type input "PROT"
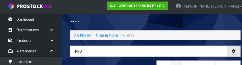
click at [205, 21] on div "Clients" at bounding box center [151, 22] width 174 height 17
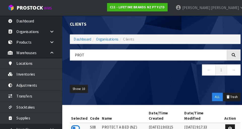
scroll to position [15, 0]
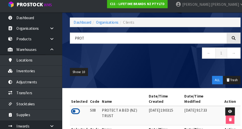
click at [74, 108] on icon at bounding box center [73, 112] width 9 height 8
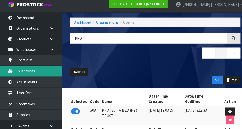
click at [24, 76] on link "Inventories" at bounding box center [30, 72] width 60 height 10
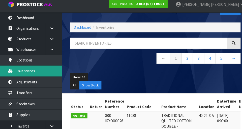
scroll to position [19, 0]
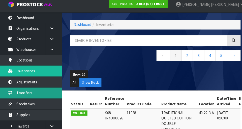
click at [22, 94] on link "Transfers" at bounding box center [30, 93] width 60 height 10
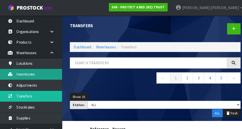
click at [23, 76] on link "Inventories" at bounding box center [30, 72] width 60 height 10
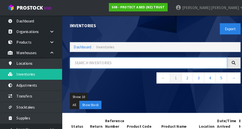
click at [182, 60] on input "text" at bounding box center [144, 61] width 153 height 11
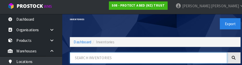
scroll to position [28, 0]
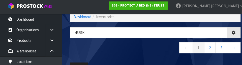
click at [132, 53] on nav "← 1 2 3 →" at bounding box center [151, 49] width 166 height 12
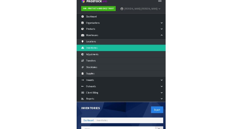
scroll to position [3, 0]
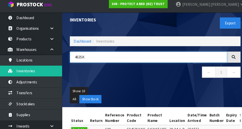
click at [181, 56] on input "463SK" at bounding box center [144, 58] width 153 height 11
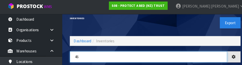
type input "4"
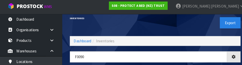
click at [182, 29] on div "Export" at bounding box center [194, 24] width 87 height 26
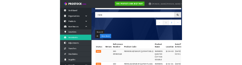
scroll to position [0, 0]
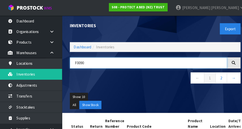
click at [181, 63] on input "F0090" at bounding box center [144, 61] width 153 height 11
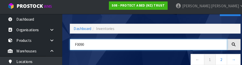
scroll to position [28, 0]
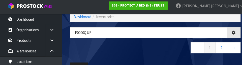
click at [152, 53] on nav "← 1 2 →" at bounding box center [151, 49] width 166 height 12
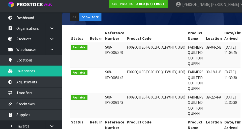
scroll to position [83, 0]
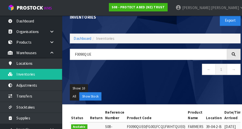
scroll to position [7, 0]
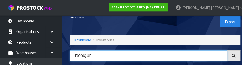
type input "0"
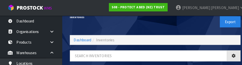
click at [185, 26] on div "Export" at bounding box center [194, 21] width 87 height 26
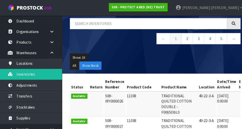
scroll to position [38, 0]
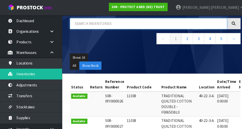
click at [81, 23] on input "text" at bounding box center [144, 23] width 153 height 11
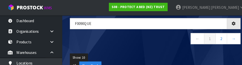
click at [159, 50] on div "Show: 10 5 10 25 50 All Show Stock" at bounding box center [151, 60] width 174 height 23
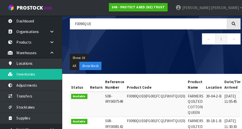
type input "F0090QUE"
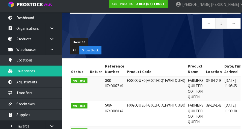
scroll to position [51, 0]
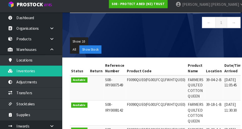
copy td "F0090QUE0"
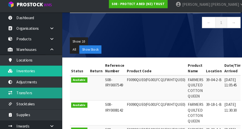
click at [18, 96] on link "Transfers" at bounding box center [30, 93] width 60 height 10
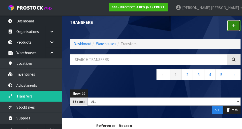
click at [226, 25] on icon at bounding box center [228, 25] width 4 height 4
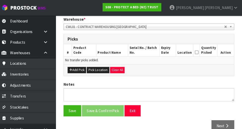
scroll to position [105, 0]
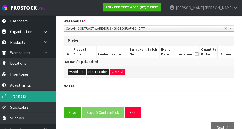
click at [21, 93] on link "Transfers" at bounding box center [30, 93] width 60 height 10
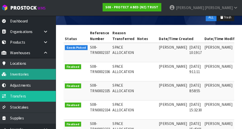
click at [21, 71] on link "Inventories" at bounding box center [30, 72] width 60 height 10
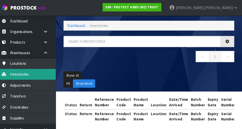
scroll to position [21, 0]
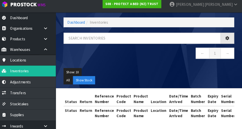
click at [21, 94] on div "Inventories Export Dashboard Inventories ← 1 → Show: 10 5 10 25 50 All Show Sto…" at bounding box center [121, 54] width 242 height 150
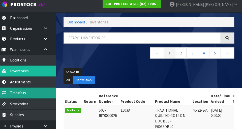
click at [20, 96] on link "Transfers" at bounding box center [30, 93] width 60 height 10
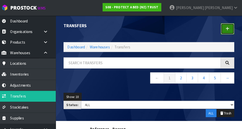
click at [225, 32] on link at bounding box center [227, 28] width 13 height 11
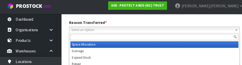
scroll to position [69, 0]
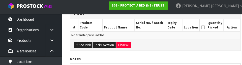
click at [192, 53] on div "PROTECT A BED (NZ) TRUST Reason Transferred * Space Allocation Damage Expired S…" at bounding box center [151, 28] width 166 height 161
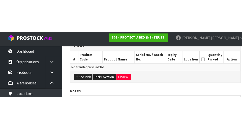
scroll to position [113, 0]
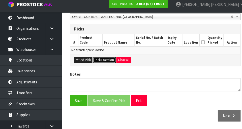
click at [99, 60] on button "Pick Location" at bounding box center [102, 62] width 22 height 6
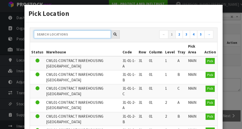
paste input "F0090QUE0"
type input "F0090QUE0"
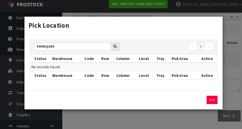
click at [229, 49] on div "Pick Location F0090QUE0 ← 1 → Status Warehouse Code Row Column Level Tray Pick …" at bounding box center [121, 64] width 242 height 129
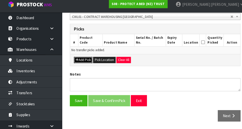
click at [78, 61] on button "Add Pick" at bounding box center [81, 62] width 18 height 6
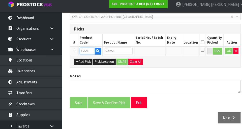
paste input "F0090QUE0"
type input "F0090QUE0"
type input "FARMERS QUILTED COTTON QUEEN"
type input "F0090QUE0"
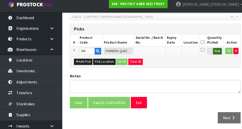
click at [210, 51] on button "Pick" at bounding box center [211, 53] width 9 height 7
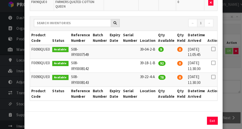
scroll to position [51, 0]
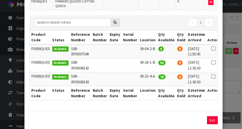
click at [206, 50] on icon at bounding box center [208, 50] width 4 height 0
click at [188, 116] on button "Assign Pick" at bounding box center [189, 120] width 21 height 8
type input "9"
click at [41, 46] on td "F0090QUE0" at bounding box center [39, 53] width 20 height 14
click at [228, 76] on div "Pick Line Picks Product Code Product Name Serial No. / Batch No. Expiry Date Lo…" at bounding box center [121, 64] width 242 height 129
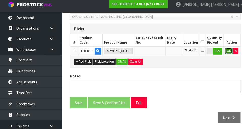
click at [221, 54] on button "OK" at bounding box center [222, 53] width 7 height 6
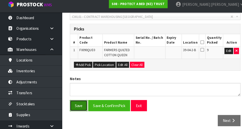
click at [77, 103] on button "Save" at bounding box center [76, 106] width 17 height 11
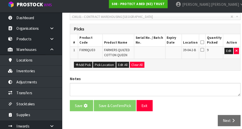
scroll to position [0, 0]
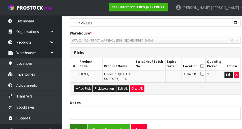
scroll to position [108, 0]
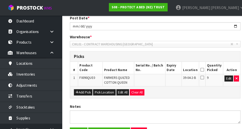
click at [198, 68] on icon at bounding box center [197, 68] width 4 height 0
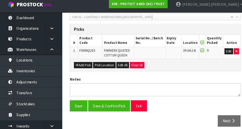
scroll to position [136, 0]
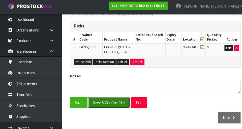
click at [101, 104] on button "Save & Confirm Pick" at bounding box center [106, 101] width 41 height 11
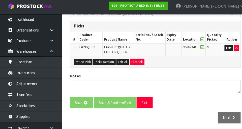
scroll to position [0, 0]
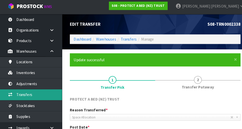
click at [19, 91] on link "Transfers" at bounding box center [30, 93] width 60 height 10
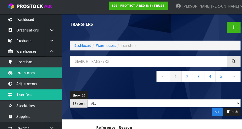
click at [22, 74] on link "Inventories" at bounding box center [30, 72] width 60 height 10
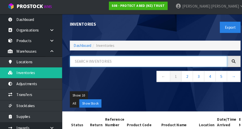
paste input "F0090QUE0"
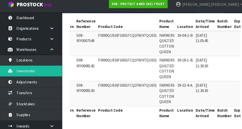
scroll to position [94, 0]
type input "F0090QUE0"
copy td "39-18-1-B"
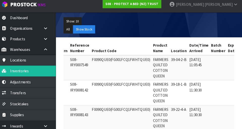
scroll to position [72, 0]
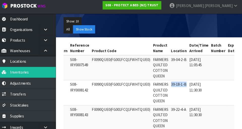
copy td "39-18-1-B"
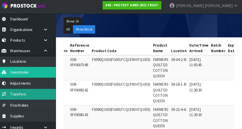
click at [23, 95] on link "Transfers" at bounding box center [30, 93] width 60 height 10
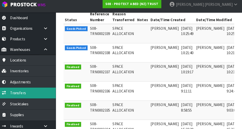
scroll to position [110, 0]
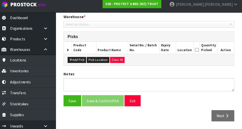
type input "[DATE]"
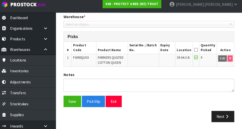
scroll to position [107, 0]
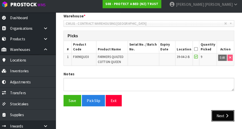
click at [222, 114] on button "Next" at bounding box center [223, 116] width 22 height 11
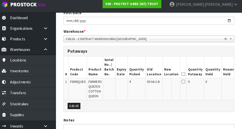
scroll to position [136, 0]
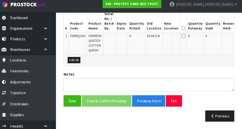
click at [237, 39] on button "Edit" at bounding box center [241, 39] width 8 height 6
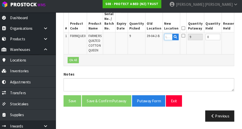
paste input "39-18-1-B"
type input "39-18-1-B"
click at [237, 37] on button "OK" at bounding box center [240, 39] width 7 height 6
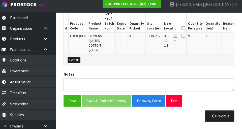
click at [183, 31] on icon at bounding box center [185, 31] width 4 height 0
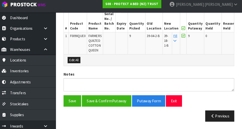
scroll to position [136, 0]
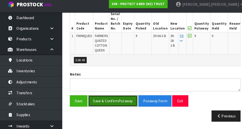
click at [99, 98] on button "Save & Confirm Putaway" at bounding box center [110, 101] width 48 height 11
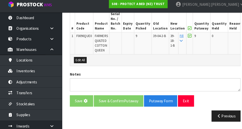
scroll to position [0, 0]
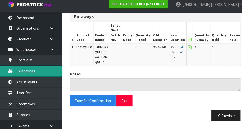
click at [21, 73] on link "Inventories" at bounding box center [30, 72] width 60 height 10
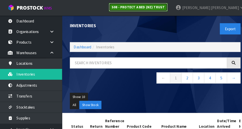
click at [160, 5] on strong "S08 - PROTECT A BED (NZ) TRUST" at bounding box center [135, 7] width 52 height 4
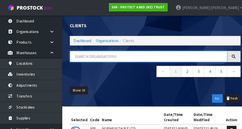
click at [181, 53] on input "text" at bounding box center [144, 55] width 153 height 11
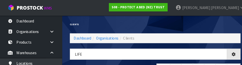
click at [198, 26] on div "Clients" at bounding box center [151, 23] width 174 height 17
type input "LIFE"
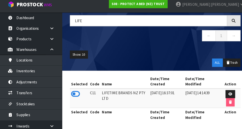
scroll to position [32, 0]
click at [72, 95] on icon at bounding box center [73, 95] width 9 height 8
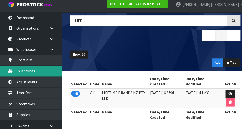
click at [28, 76] on link "Inventories" at bounding box center [30, 72] width 60 height 10
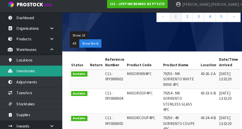
scroll to position [58, 0]
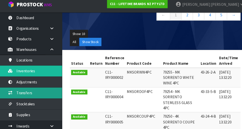
click at [21, 92] on link "Transfers" at bounding box center [30, 93] width 60 height 10
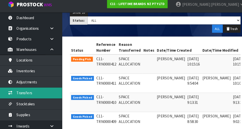
scroll to position [0, 13]
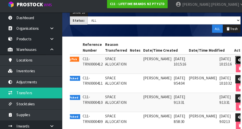
click at [229, 62] on link at bounding box center [233, 62] width 9 height 8
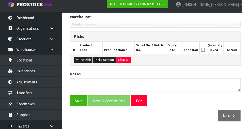
type input "[DATE]"
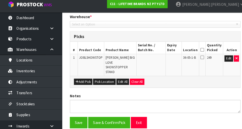
scroll to position [122, 0]
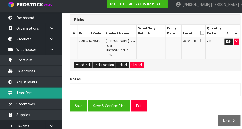
click at [20, 93] on link "Transfers" at bounding box center [30, 93] width 60 height 10
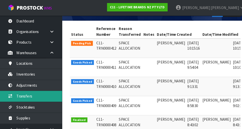
scroll to position [0, 13]
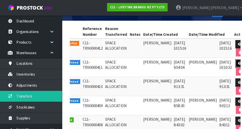
click at [232, 61] on icon at bounding box center [234, 61] width 4 height 3
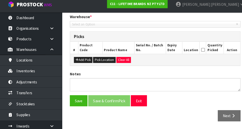
type input "[DATE]"
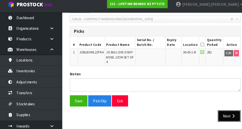
click at [225, 116] on icon "button" at bounding box center [227, 116] width 5 height 4
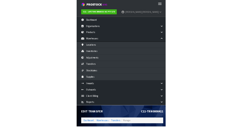
scroll to position [0, 0]
